Goal: Task Accomplishment & Management: Manage account settings

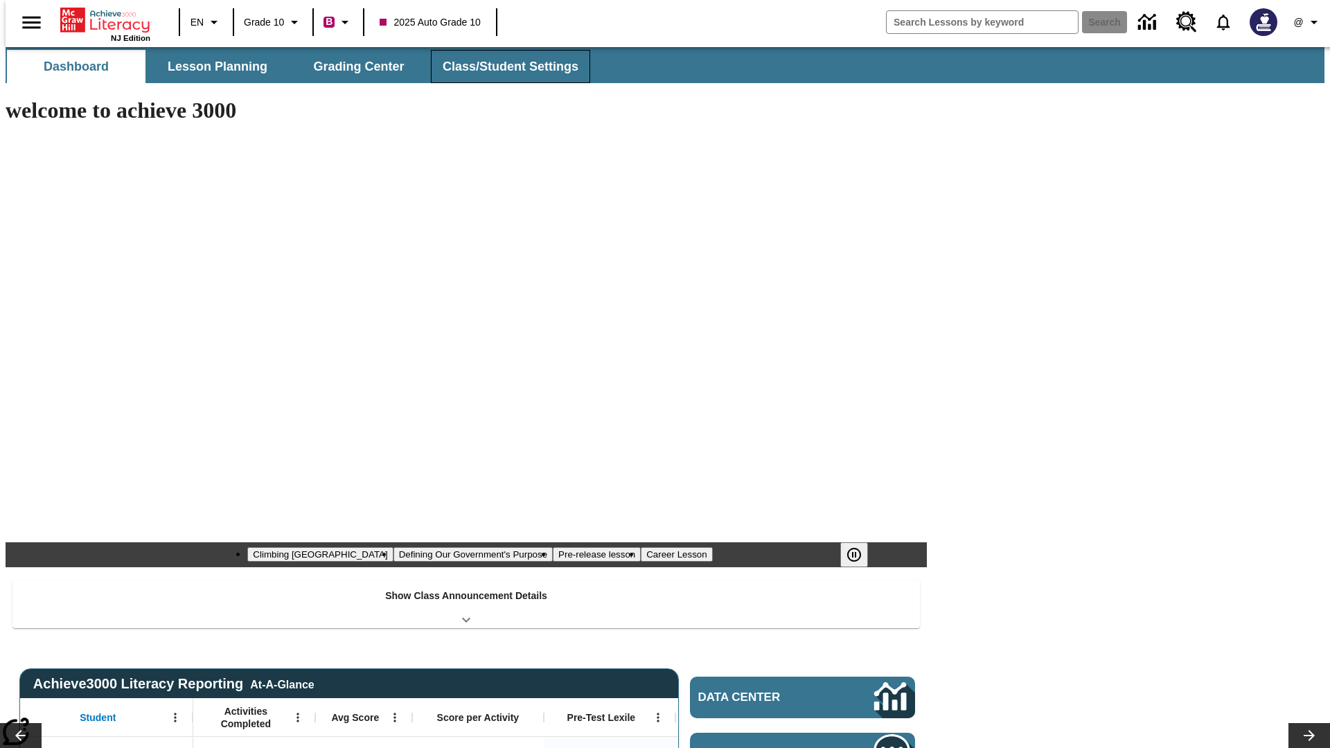
click at [503, 66] on span "Class/Student Settings" at bounding box center [511, 67] width 136 height 16
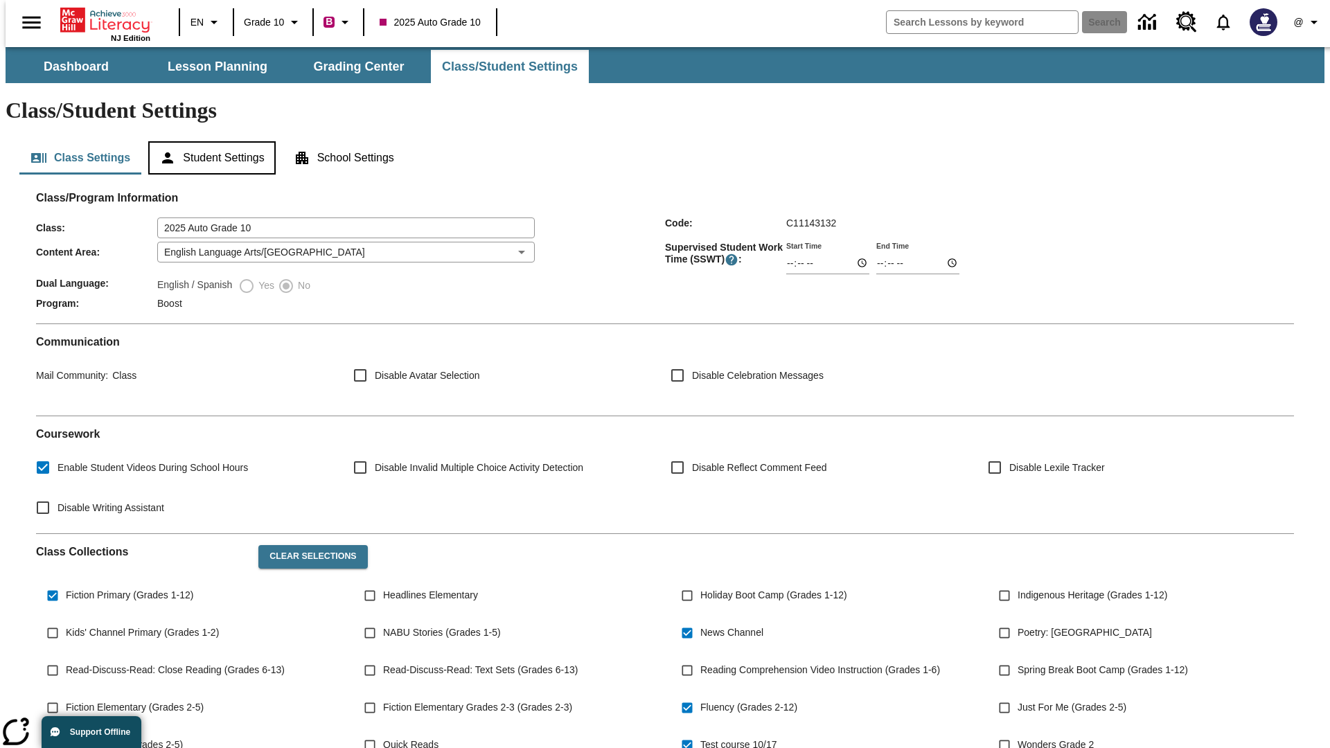
click at [208, 141] on button "Student Settings" at bounding box center [211, 157] width 127 height 33
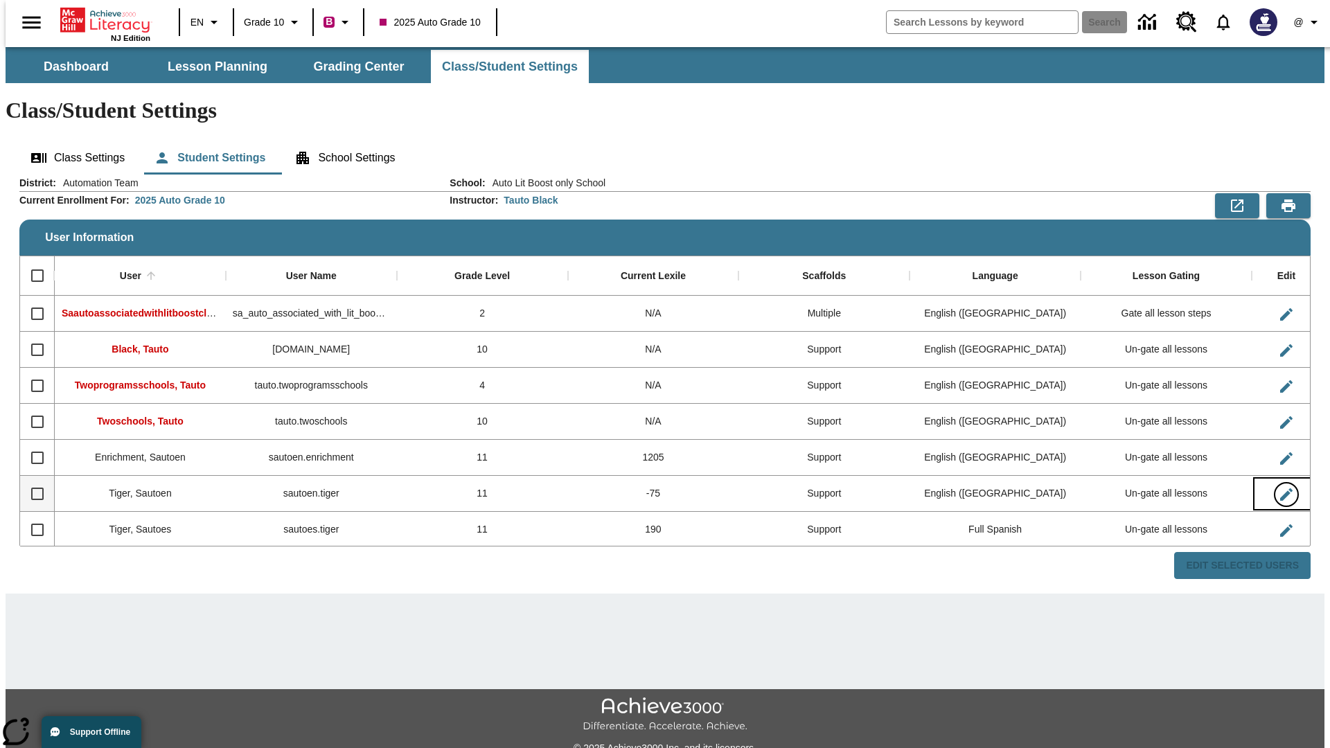
click at [1280, 488] on icon "Edit User" at bounding box center [1286, 494] width 12 height 12
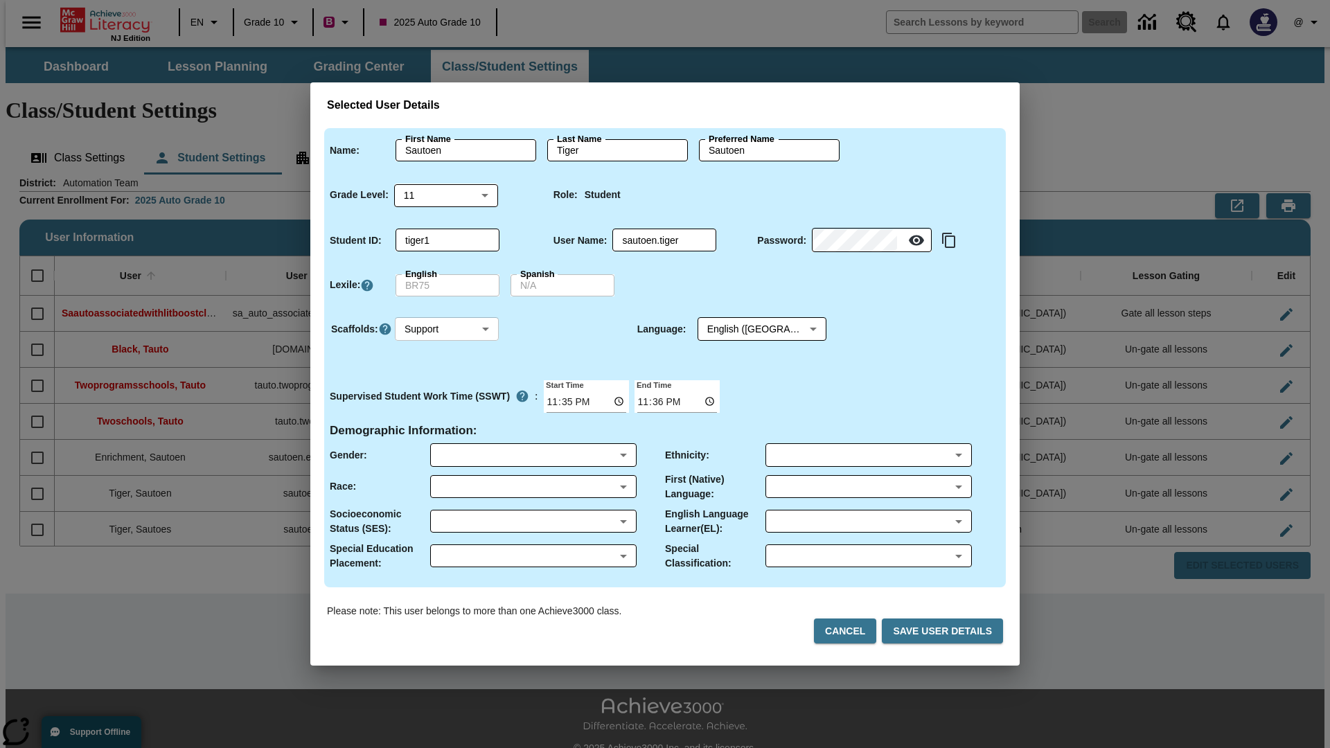
click at [447, 329] on body "Skip to main content NJ Edition EN Grade 10 B 2025 Auto Grade 10 Search 0 @ Das…" at bounding box center [665, 412] width 1319 height 731
click at [447, 380] on li "Support" at bounding box center [447, 380] width 104 height 23
click at [749, 329] on body "Skip to main content NJ Edition EN Grade 10 B 2025 Auto Grade 10 Search 0 @ Das…" at bounding box center [665, 412] width 1319 height 731
click at [447, 329] on body "Skip to main content NJ Edition EN Grade 10 B 2025 Auto Grade 10 Search 0 @ Das…" at bounding box center [665, 412] width 1319 height 731
click at [447, 403] on li "Enrichment" at bounding box center [447, 403] width 104 height 23
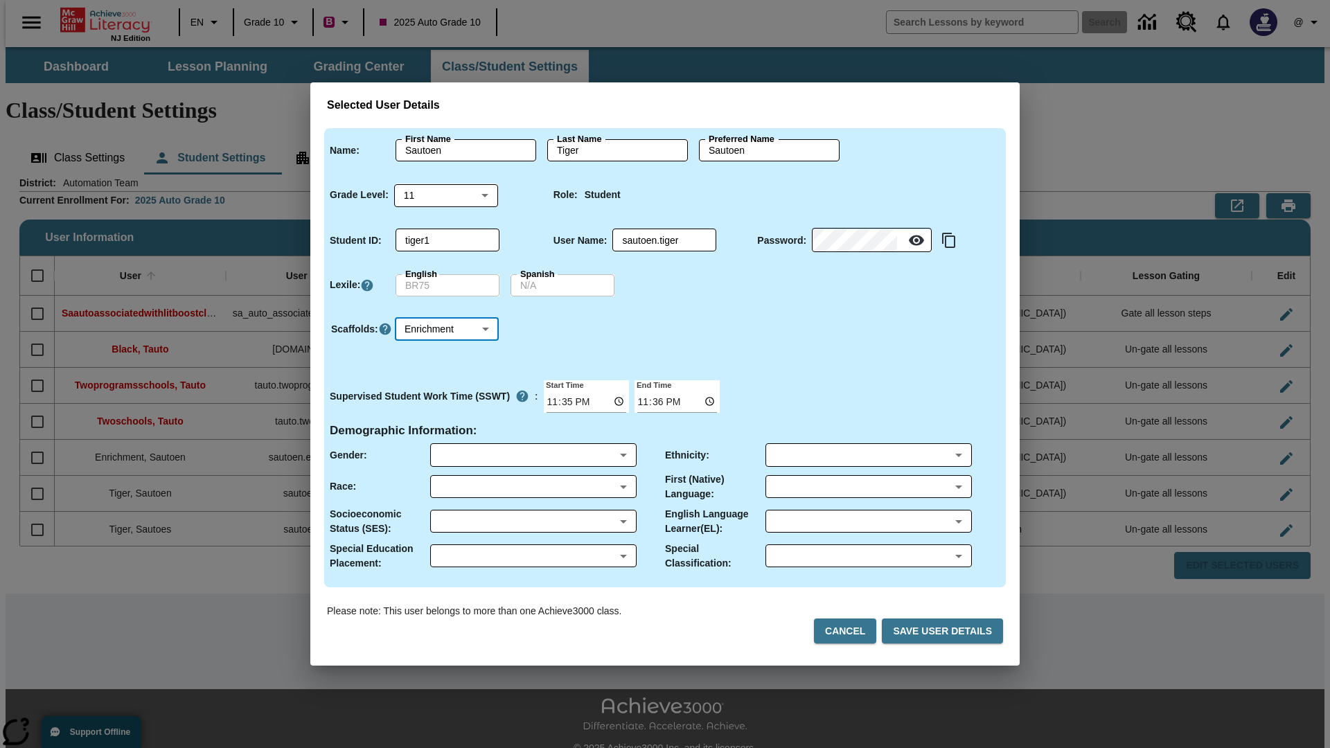
click at [447, 329] on body "Skip to main content NJ Edition EN Grade 10 B 2025 Auto Grade 10 Search 0 @ Das…" at bounding box center [665, 412] width 1319 height 731
click at [447, 357] on li "Standard" at bounding box center [447, 357] width 104 height 23
type input "0"
click at [447, 329] on body "Skip to main content NJ Edition EN Grade 10 B 2025 Auto Grade 10 Search 0 @ Das…" at bounding box center [665, 412] width 1319 height 731
